Goal: Book appointment/travel/reservation

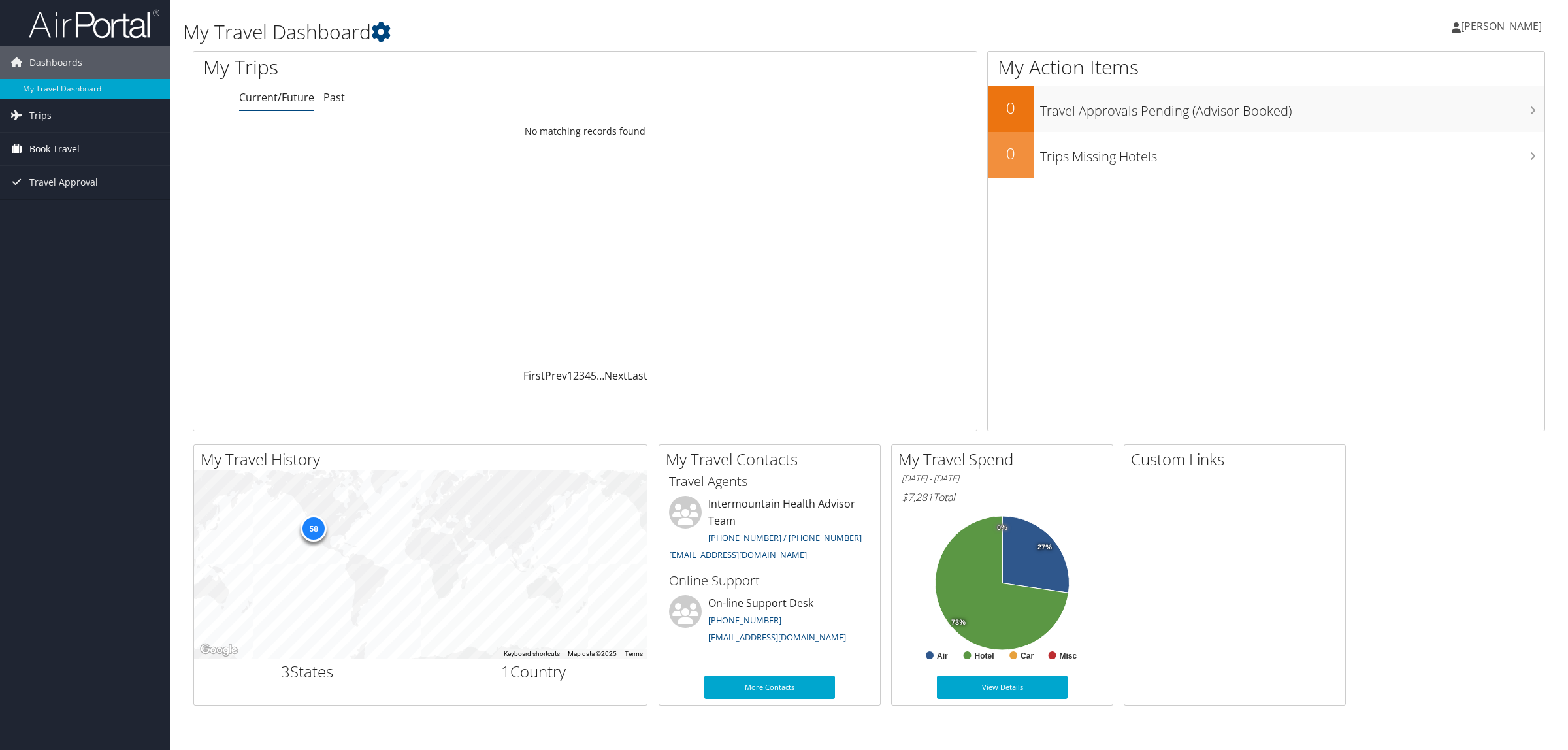
click at [53, 147] on span "Book Travel" at bounding box center [55, 149] width 50 height 33
click at [62, 212] on link "Book/Manage Online Trips" at bounding box center [85, 214] width 170 height 20
